Goal: Complete application form

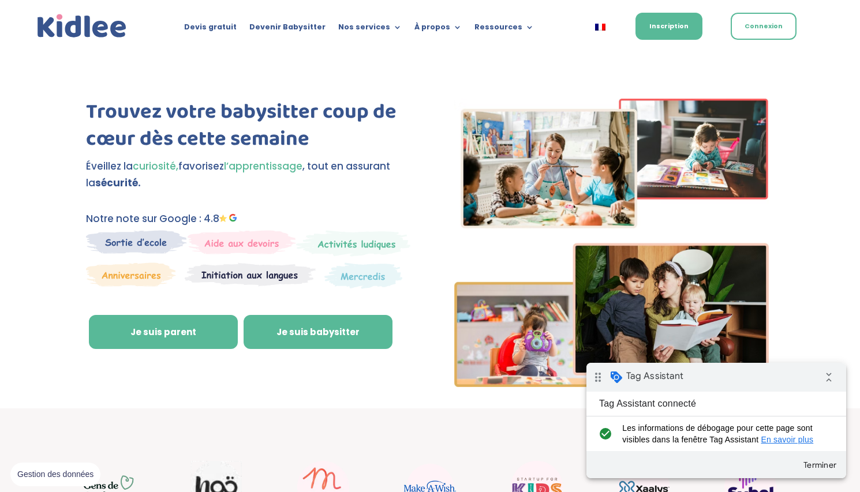
click at [288, 339] on link "Je suis babysitter" at bounding box center [317, 332] width 149 height 35
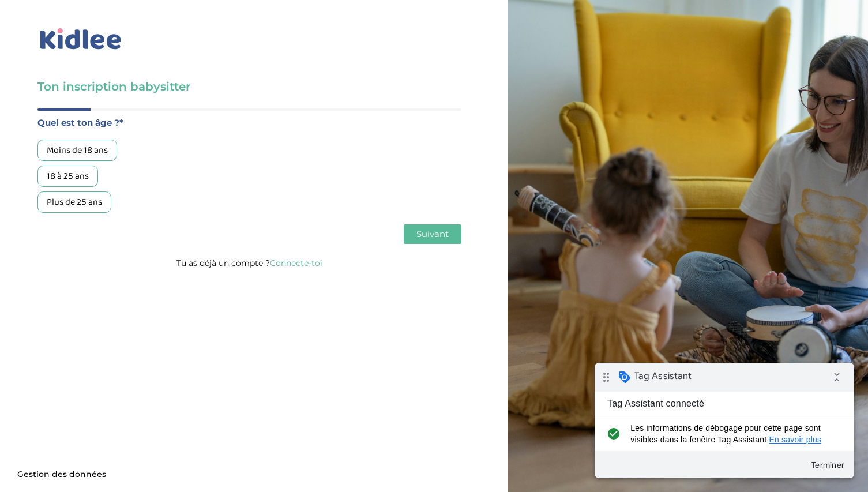
click at [80, 173] on div "18 à 25 ans" at bounding box center [67, 176] width 61 height 21
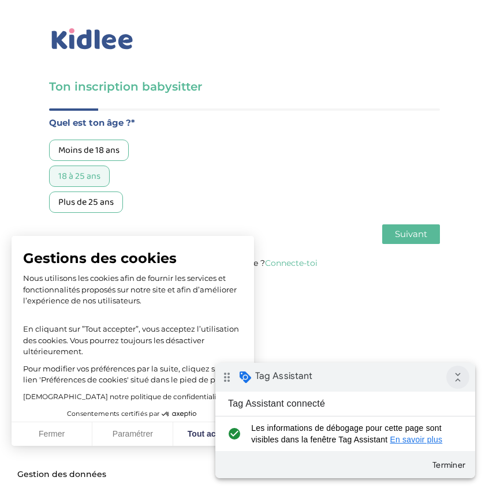
click at [452, 378] on icon "collapse_all" at bounding box center [457, 377] width 23 height 23
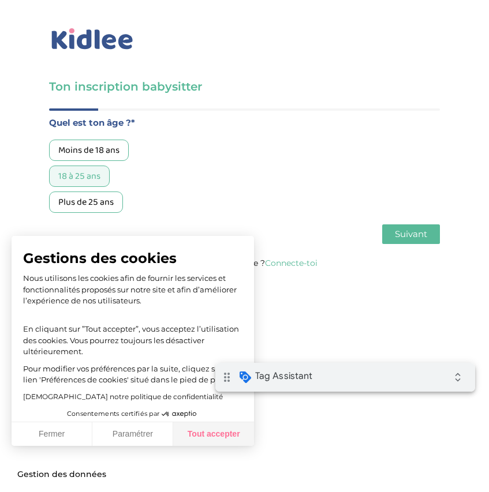
click at [216, 440] on button "Tout accepter" at bounding box center [213, 434] width 81 height 24
checkbox input "true"
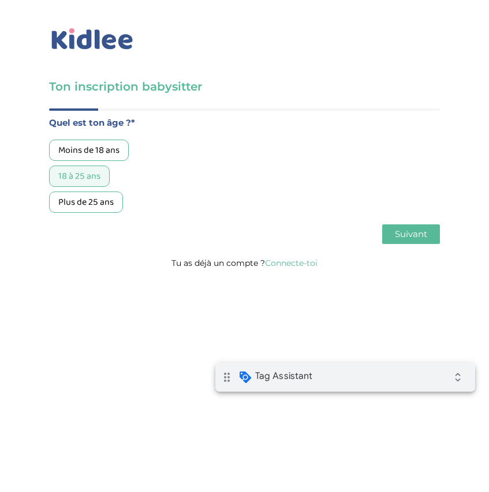
click at [426, 230] on span "Suivant" at bounding box center [411, 233] width 32 height 11
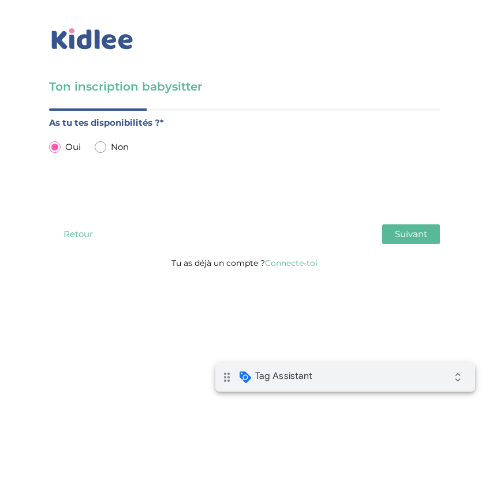
click at [419, 232] on span "Suivant" at bounding box center [411, 233] width 32 height 11
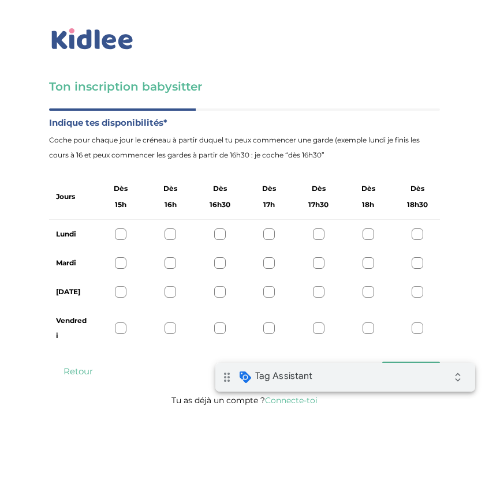
click at [170, 236] on div at bounding box center [170, 234] width 12 height 12
click at [170, 258] on div at bounding box center [170, 263] width 12 height 12
click at [170, 286] on div "Jeudi" at bounding box center [244, 291] width 391 height 29
click at [170, 289] on div at bounding box center [170, 292] width 12 height 12
click at [169, 329] on div at bounding box center [170, 328] width 12 height 12
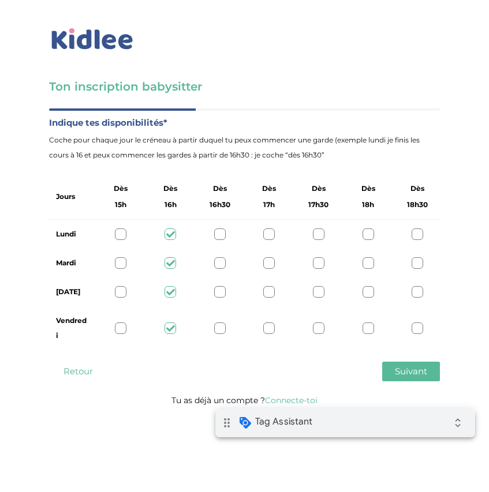
click at [348, 431] on div "drag_indicator Tag Assistant expand_all" at bounding box center [345, 422] width 260 height 29
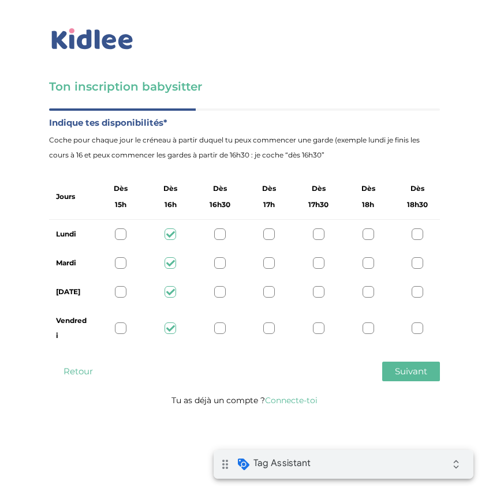
click at [418, 369] on span "Suivant" at bounding box center [411, 371] width 32 height 11
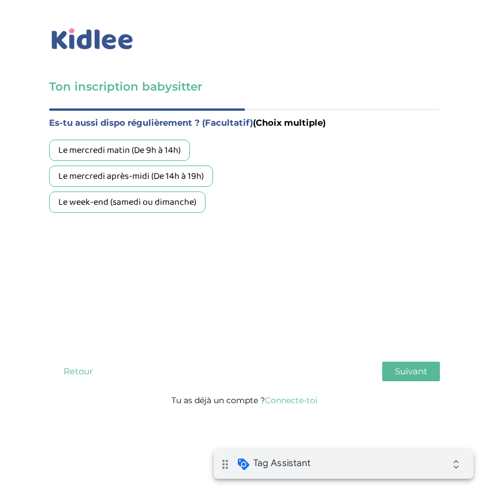
click at [162, 153] on div "Le mercredi matin (De 9h à 14h)" at bounding box center [119, 150] width 141 height 21
click at [162, 171] on div "Le mercredi après-midi (De 14h à 19h)" at bounding box center [131, 176] width 164 height 21
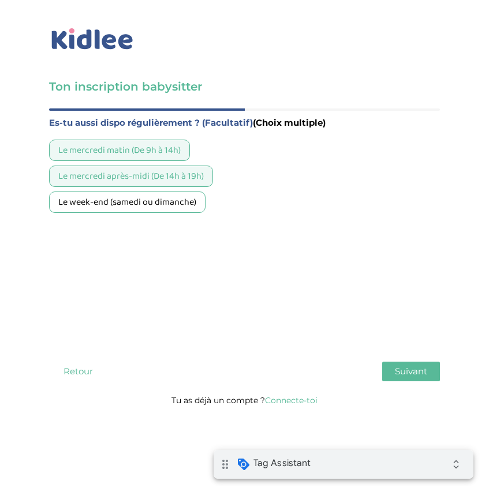
click at [162, 209] on div "Le week-end (samedi ou dimanche)" at bounding box center [127, 202] width 156 height 21
click at [408, 369] on span "Suivant" at bounding box center [411, 371] width 32 height 11
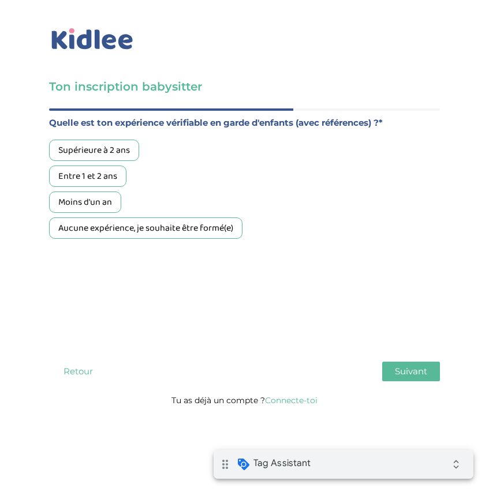
click at [86, 148] on div "Supérieure à 2 ans" at bounding box center [94, 150] width 90 height 21
click at [393, 357] on div "Quel est ton âge ?* Moins de 18 ans 18 à 25 ans Plus de 25 ans As tu tes dispon…" at bounding box center [244, 250] width 391 height 284
click at [393, 369] on button "Suivant" at bounding box center [411, 372] width 58 height 20
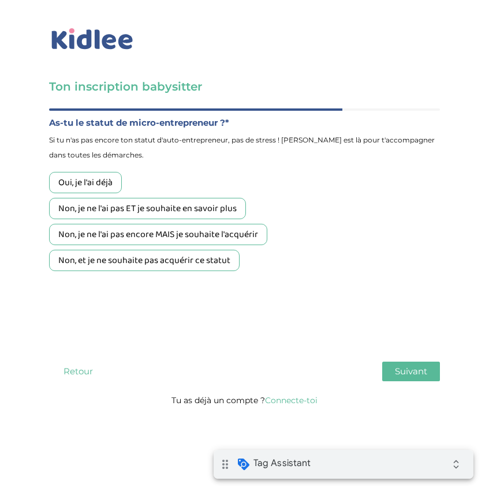
click at [105, 177] on div "Oui, je l'ai déjà" at bounding box center [85, 182] width 73 height 21
click at [412, 368] on span "Suivant" at bounding box center [411, 371] width 32 height 11
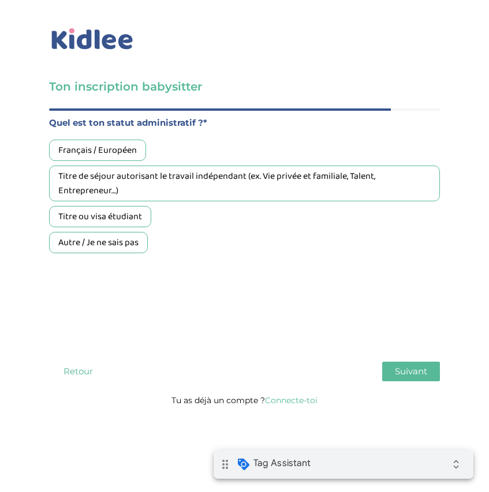
click at [97, 153] on div "Français / Européen" at bounding box center [97, 150] width 97 height 21
click at [392, 367] on button "Suivant" at bounding box center [411, 372] width 58 height 20
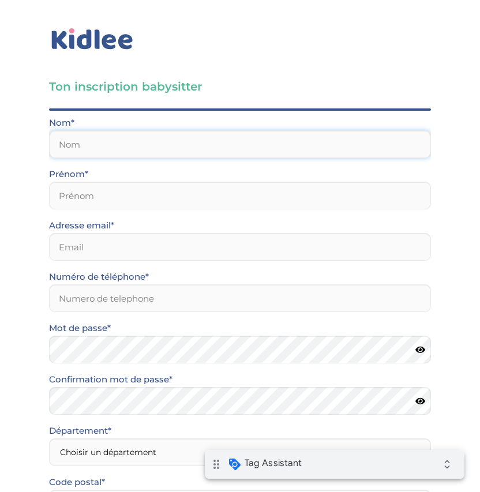
click at [197, 152] on input "text" at bounding box center [240, 144] width 382 height 28
type input "test"
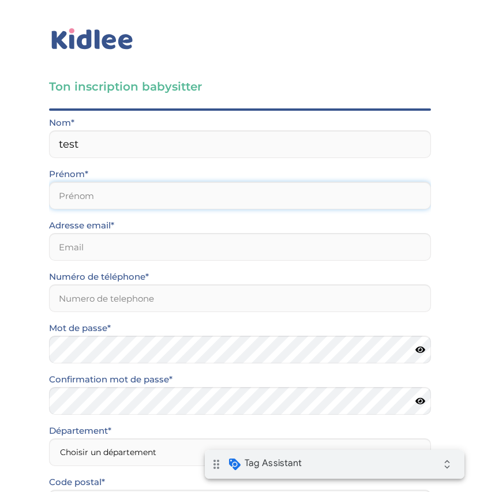
click at [162, 193] on input "text" at bounding box center [240, 196] width 382 height 28
type input "test"
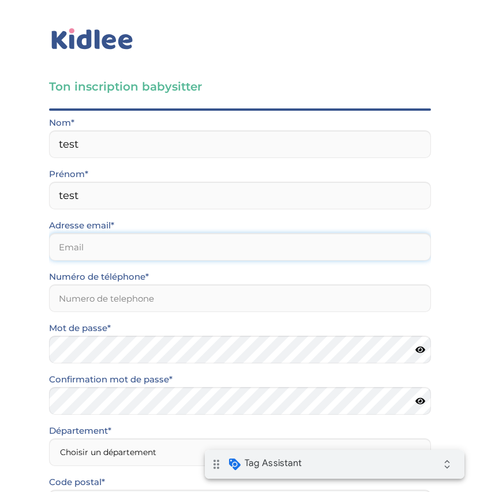
click at [143, 253] on input "email" at bounding box center [240, 247] width 382 height 28
type input "test123@gmail.com"
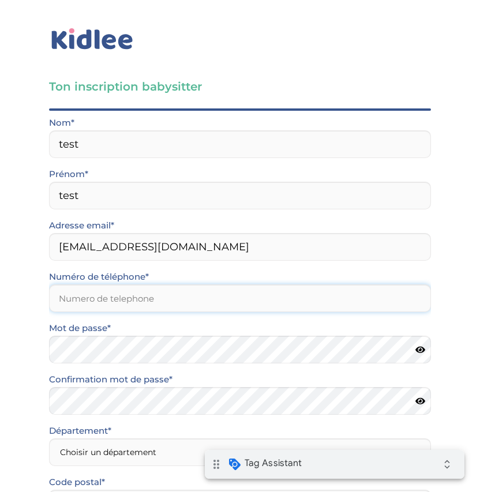
click at [152, 306] on input "Numéro de téléphone*" at bounding box center [240, 298] width 382 height 28
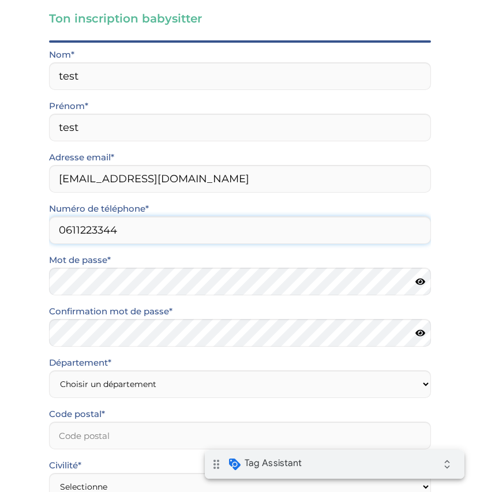
scroll to position [80, 0]
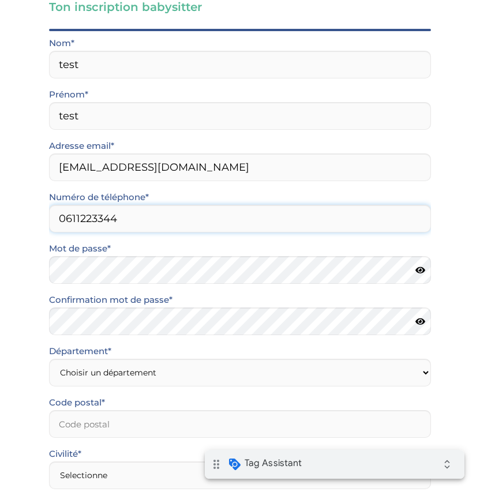
type input "0611223344"
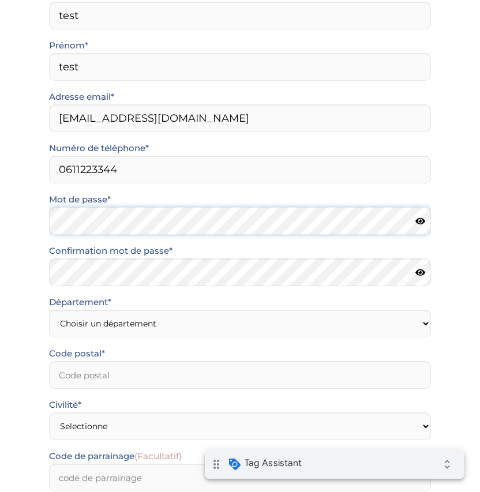
scroll to position [129, 0]
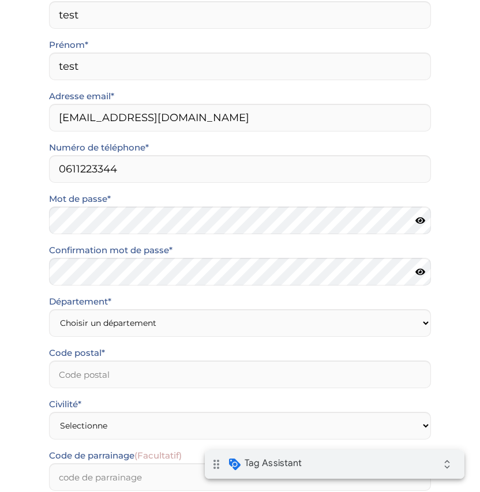
click at [421, 218] on icon at bounding box center [420, 220] width 10 height 9
click at [424, 270] on icon at bounding box center [420, 272] width 10 height 9
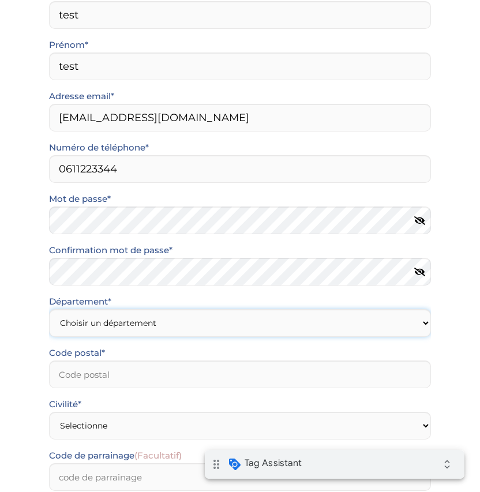
click at [204, 324] on select "Choisir un département Paris (75) Hauts-de-Seine (92) Yvelines (78) Val-de-Marn…" at bounding box center [240, 323] width 382 height 28
select select "92"
click at [49, 309] on select "Choisir un département Paris (75) Hauts-de-Seine (92) Yvelines (78) Val-de-Marn…" at bounding box center [240, 323] width 382 height 28
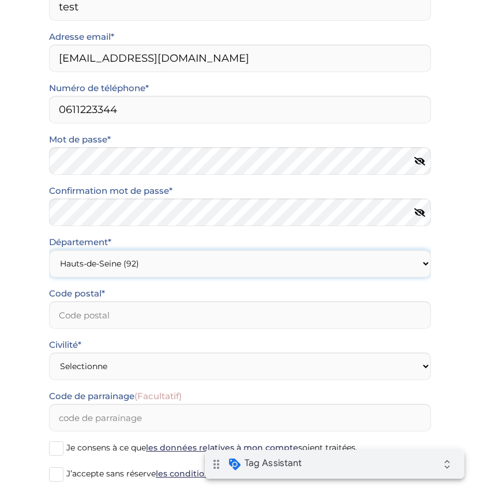
scroll to position [225, 0]
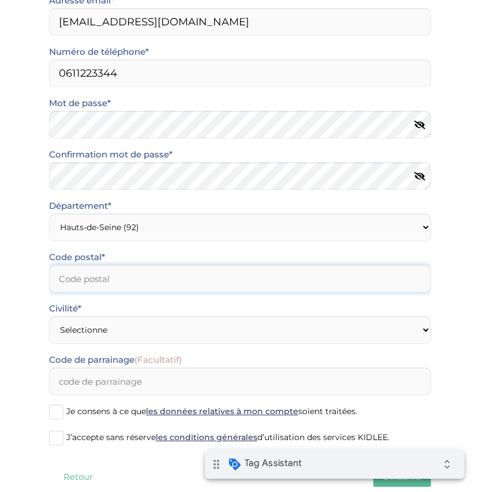
click at [174, 270] on input "Code postal*" at bounding box center [240, 279] width 382 height 28
type input "77720"
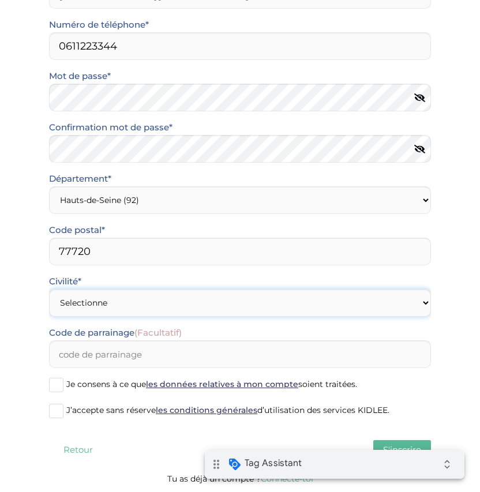
click at [163, 296] on select "Selectionne Mr Mme" at bounding box center [240, 303] width 382 height 28
select select "0"
click at [49, 289] on select "Selectionne Mr Mme" at bounding box center [240, 303] width 382 height 28
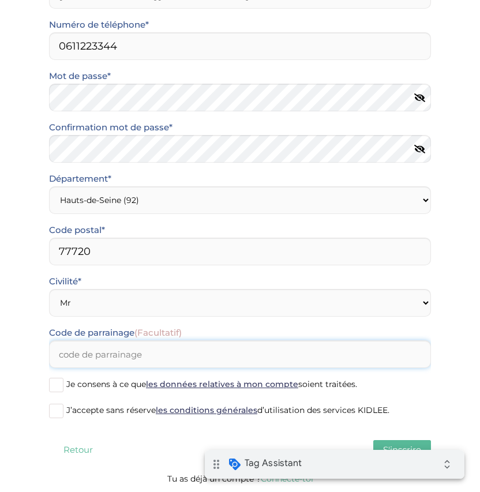
click at [145, 352] on input "Code de parrainage (Facultatif)" at bounding box center [240, 354] width 382 height 28
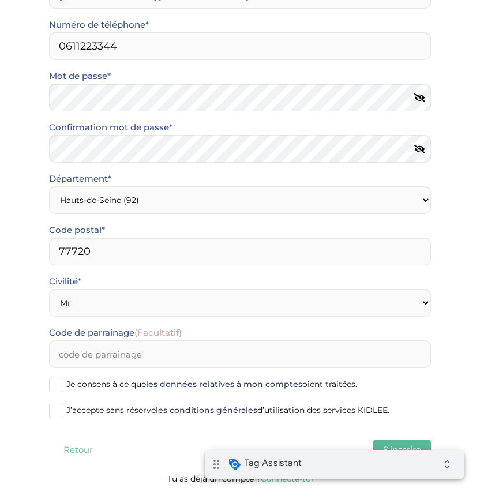
click at [50, 385] on span at bounding box center [56, 385] width 14 height 14
click at [0, 0] on input "Je consens à ce que les données relatives à mon compte soient traitées." at bounding box center [0, 0] width 0 height 0
click at [63, 417] on label "J’accepte sans réserve les conditions générales d’utilisation des services KIDL…" at bounding box center [240, 411] width 382 height 17
click at [0, 0] on input "J’accepte sans réserve les conditions générales d’utilisation des services KIDL…" at bounding box center [0, 0] width 0 height 0
click at [406, 443] on button "S'inscrire" at bounding box center [402, 450] width 58 height 20
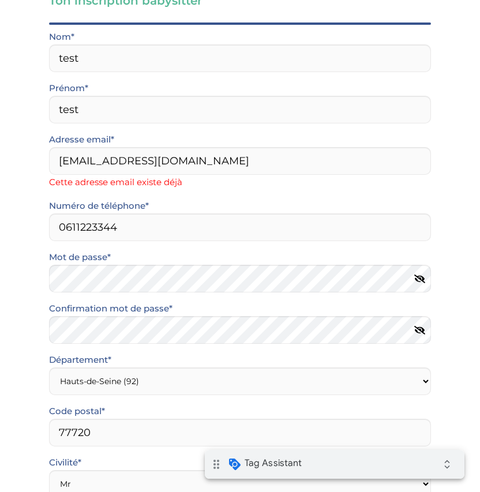
scroll to position [0, 0]
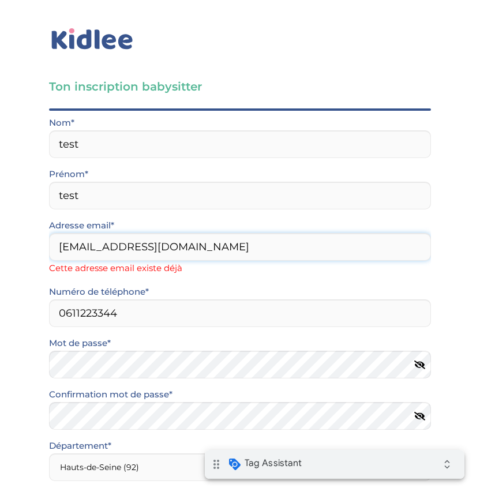
click at [94, 246] on input "test123@gmail.com" at bounding box center [240, 247] width 382 height 28
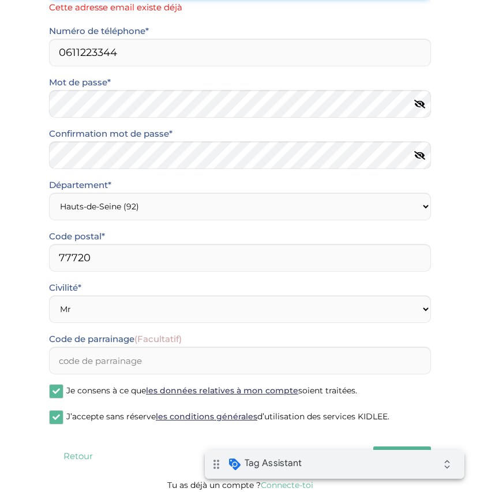
scroll to position [267, 0]
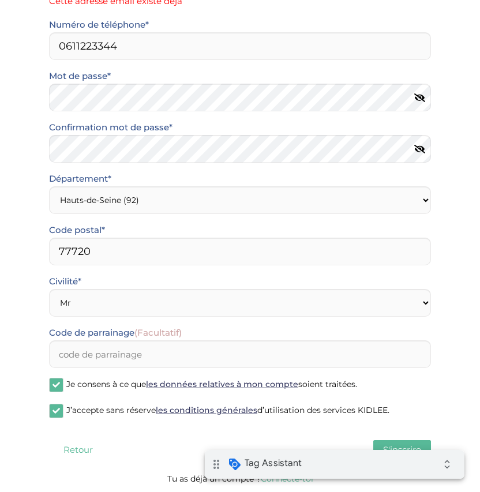
type input "test12345432@gmail.com"
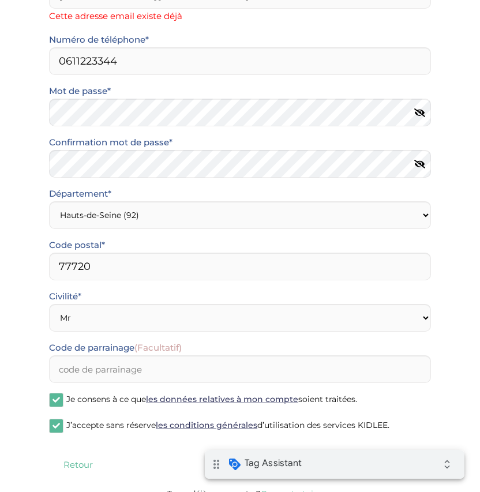
click at [403, 459] on span "S'inscrire" at bounding box center [402, 464] width 38 height 11
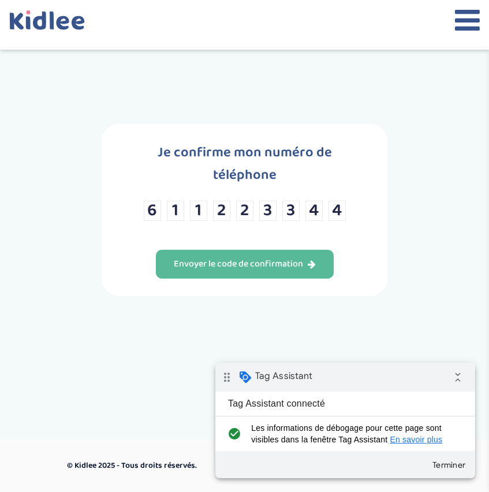
scroll to position [4, 0]
drag, startPoint x: 339, startPoint y: 212, endPoint x: 150, endPoint y: 210, distance: 189.2
click at [150, 210] on div "6 1 1 2 2 3 3 4 4" at bounding box center [245, 211] width 202 height 20
type input "6"
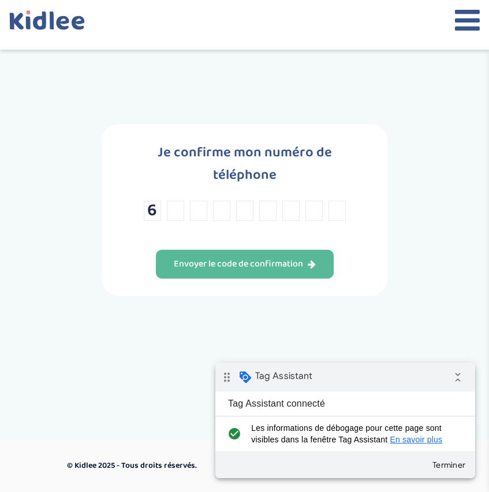
type input "8"
type input "0"
type input "7"
type input "2"
type input "7"
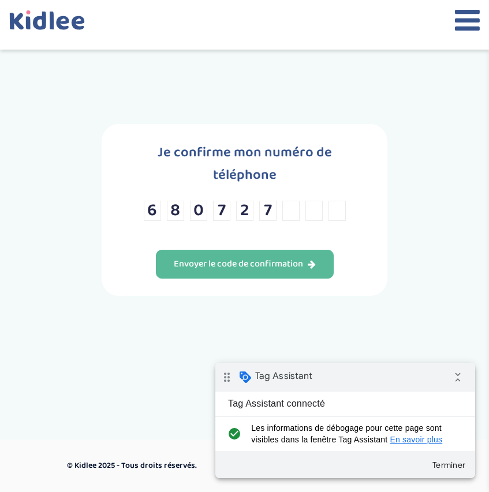
type input "0"
type input "9"
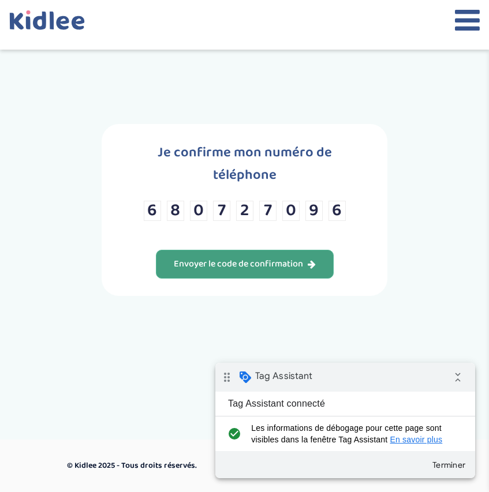
type input "6"
click at [178, 267] on div "Envoyer le code de confirmation" at bounding box center [245, 264] width 142 height 13
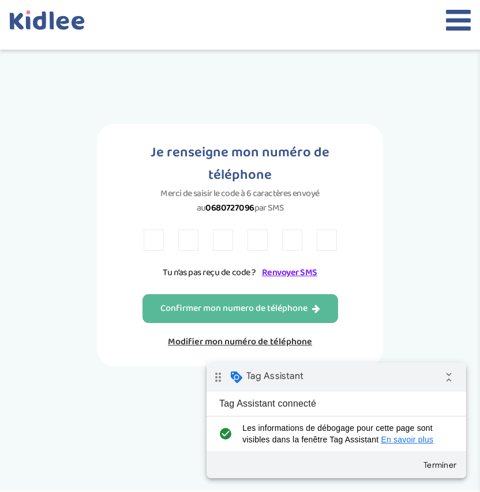
click at [153, 239] on input "text" at bounding box center [154, 240] width 20 height 21
click at [160, 238] on input "text" at bounding box center [154, 240] width 20 height 21
click at [301, 276] on link "Renvoyer SMS" at bounding box center [289, 272] width 55 height 14
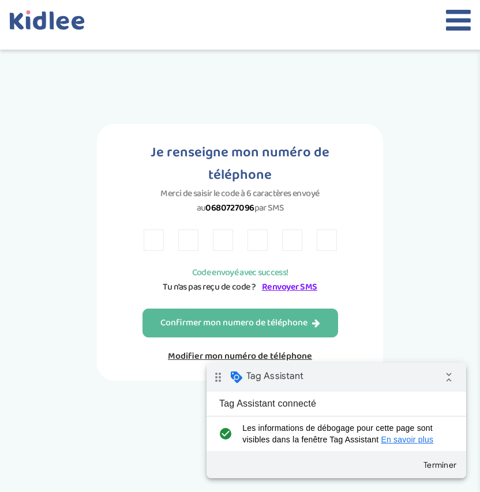
click at [148, 234] on input "text" at bounding box center [154, 240] width 20 height 21
paste input "4"
type input "4"
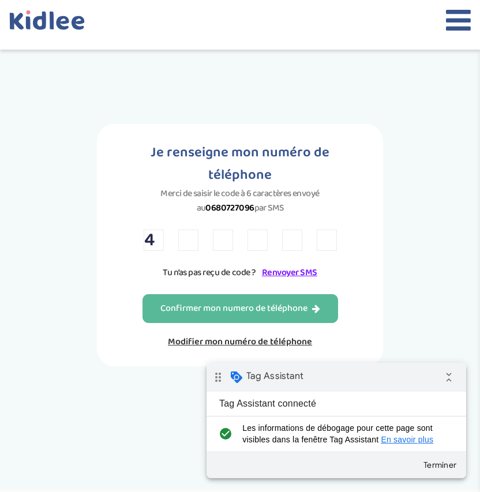
click at [190, 238] on input "text" at bounding box center [188, 240] width 20 height 21
type input "B"
type input "4"
type input "3"
type input "H"
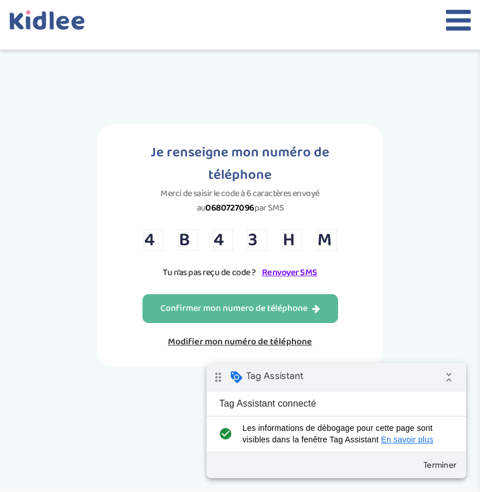
type input "M"
click at [190, 284] on div "Je renseigne mon numéro de téléphone Merci de saisir le code à 6 caractères env…" at bounding box center [240, 245] width 286 height 242
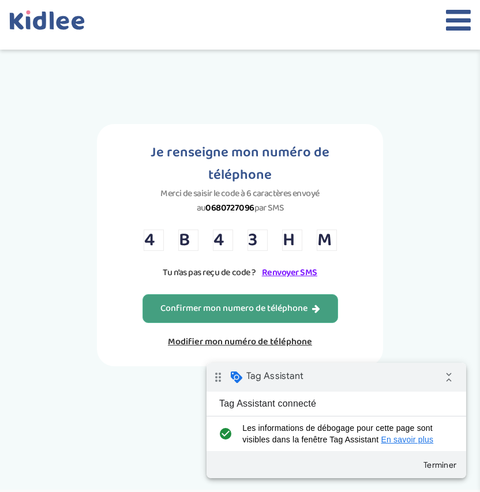
click at [186, 300] on button "Confirmer mon numero de téléphone" at bounding box center [240, 308] width 196 height 29
